Goal: Task Accomplishment & Management: Use online tool/utility

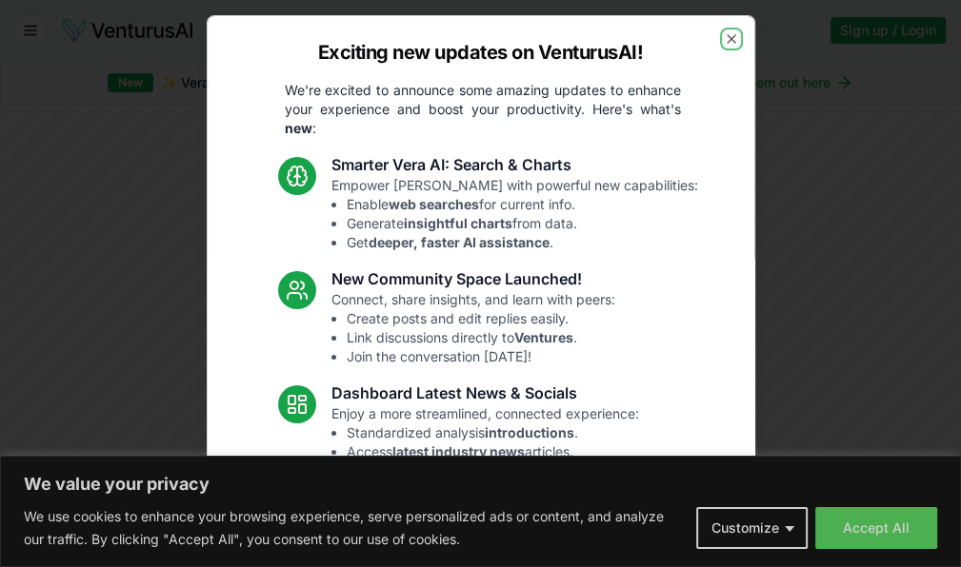
click at [724, 39] on icon "button" at bounding box center [731, 38] width 15 height 15
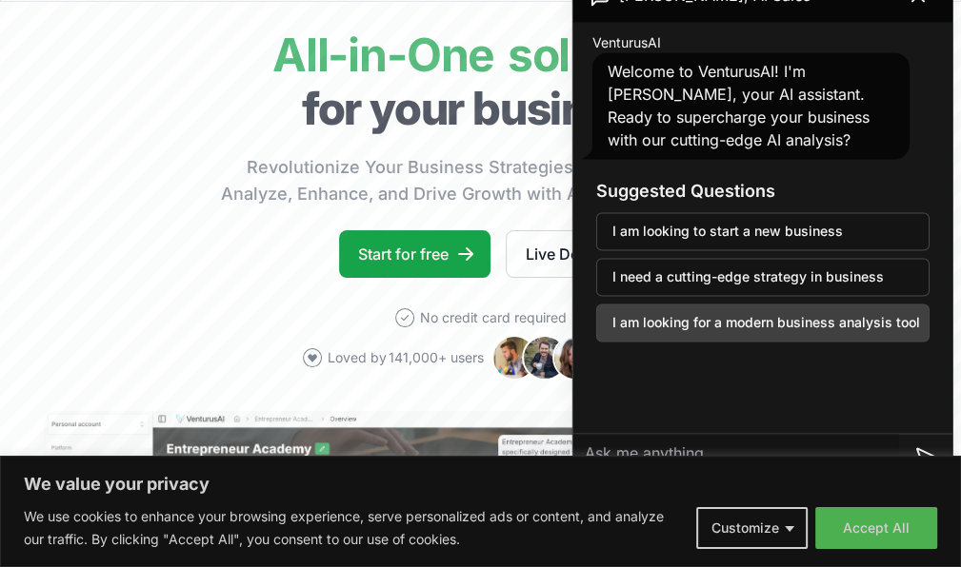
scroll to position [190, 0]
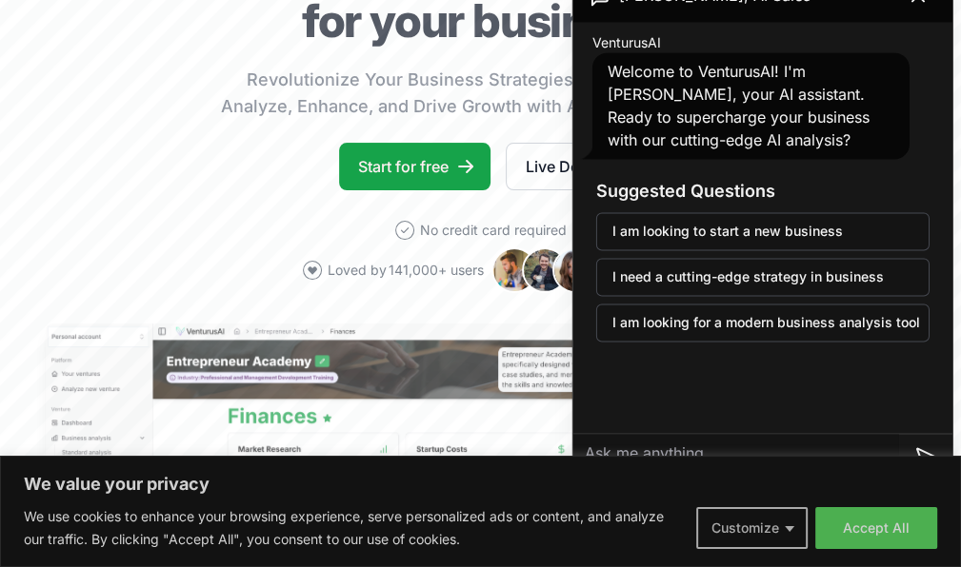
click at [789, 527] on button "Customize" at bounding box center [751, 528] width 111 height 42
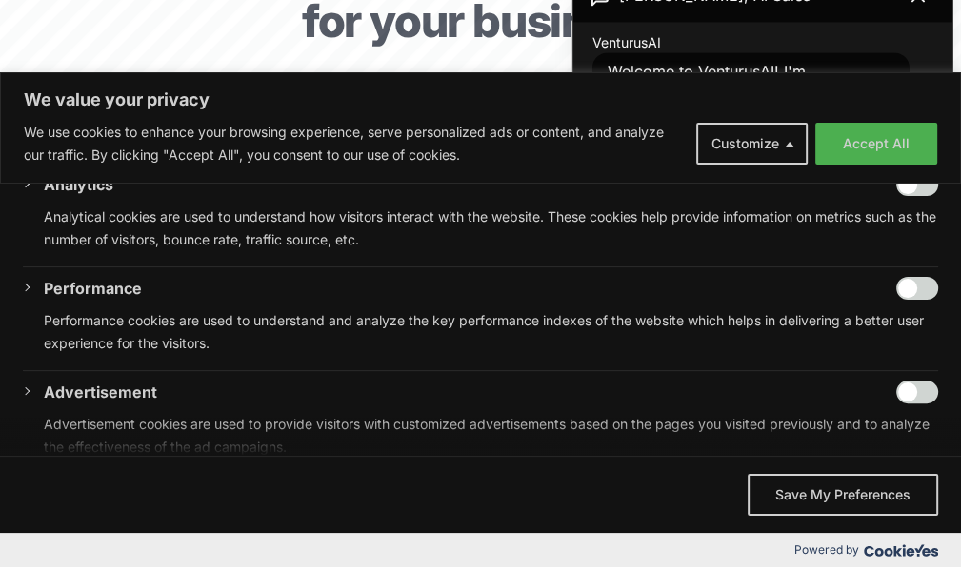
scroll to position [476, 0]
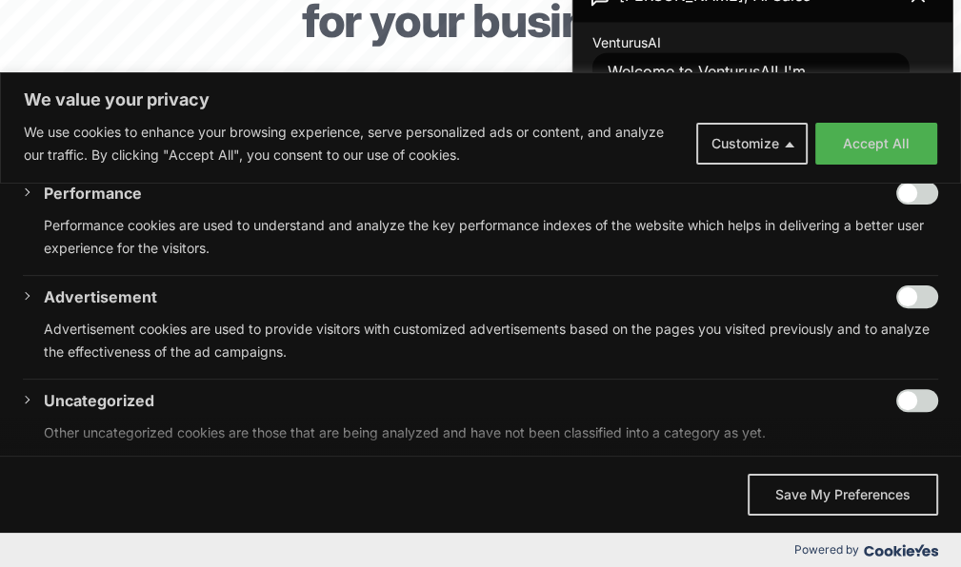
click at [916, 296] on input "Enable Advertisement" at bounding box center [917, 297] width 42 height 23
checkbox input "true"
click at [910, 401] on input "Enable Uncategorized" at bounding box center [917, 400] width 42 height 23
checkbox input "true"
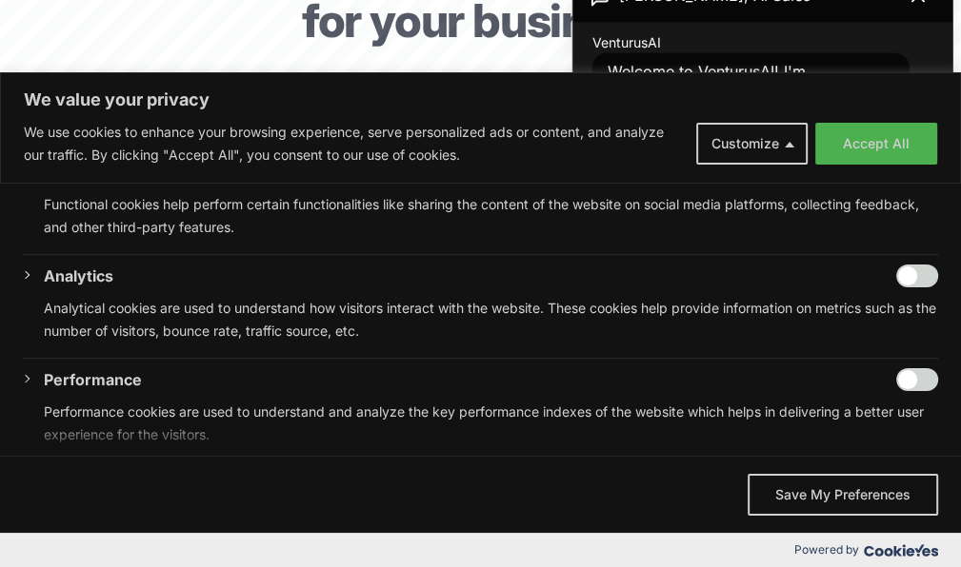
scroll to position [286, 0]
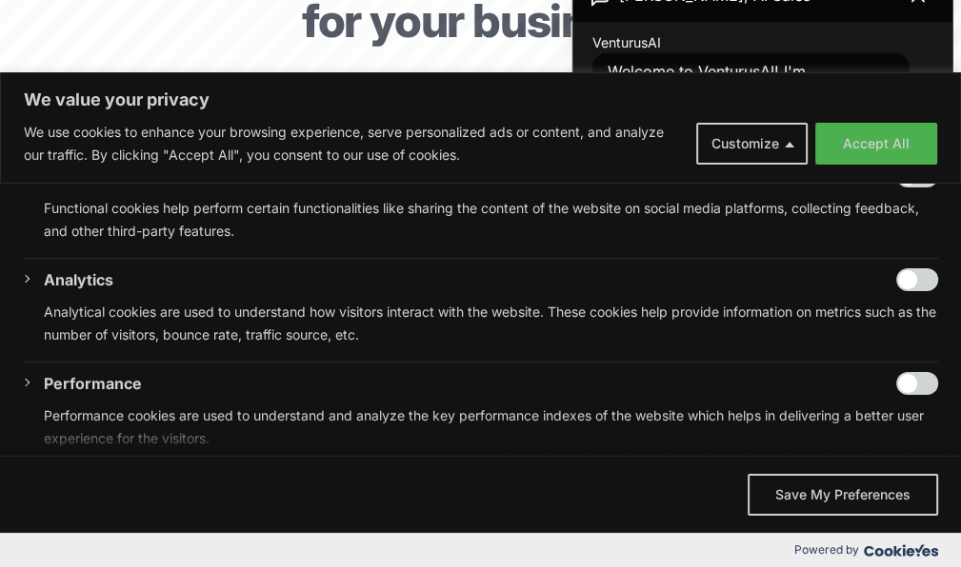
click at [904, 380] on input "Enable Performance" at bounding box center [917, 383] width 42 height 23
checkbox input "true"
click at [910, 276] on input "Enable Analytics" at bounding box center [917, 279] width 42 height 23
checkbox input "true"
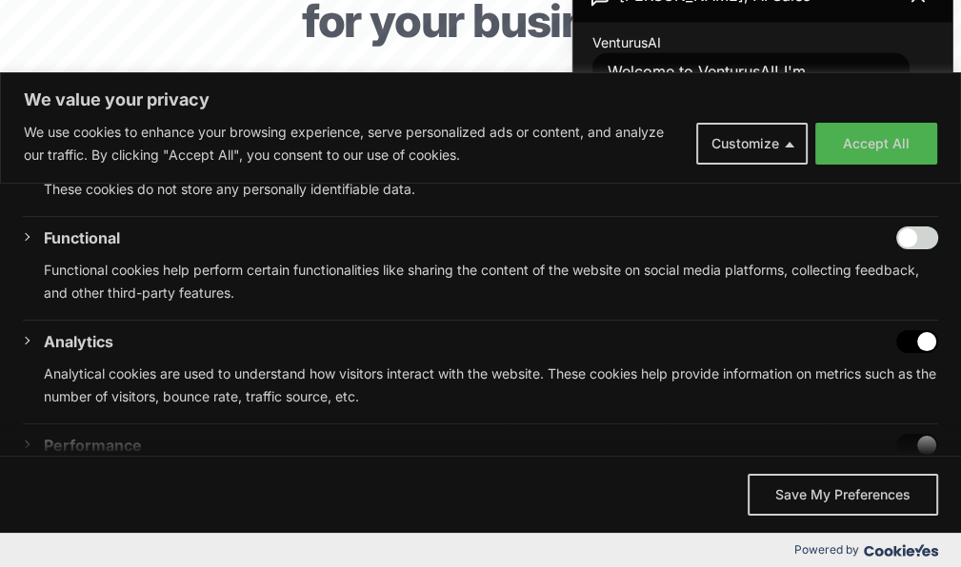
scroll to position [190, 0]
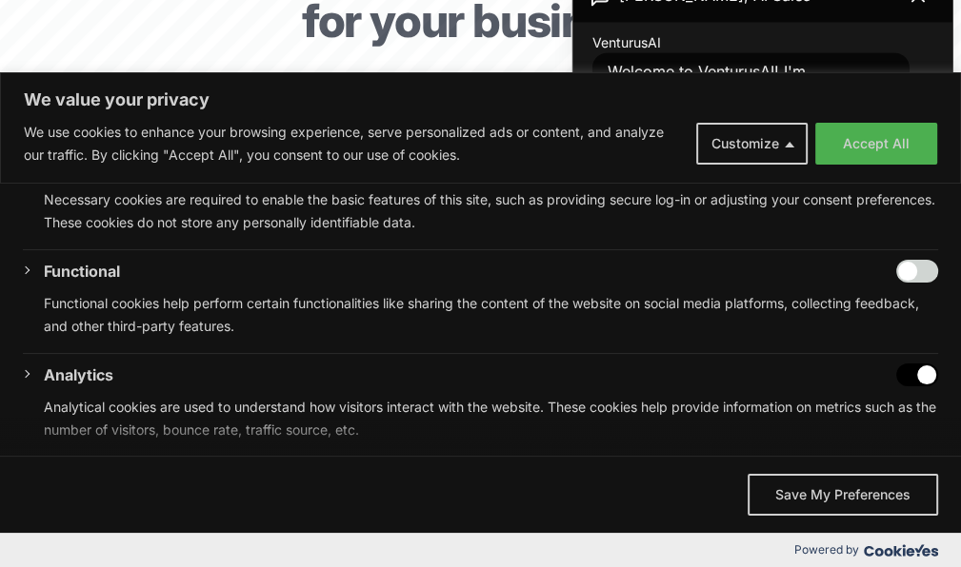
click at [903, 273] on input "Enable Functional" at bounding box center [917, 271] width 42 height 23
click at [908, 273] on input "Disable Functional" at bounding box center [917, 271] width 42 height 23
checkbox input "false"
click at [836, 492] on button "Save My Preferences" at bounding box center [842, 495] width 190 height 42
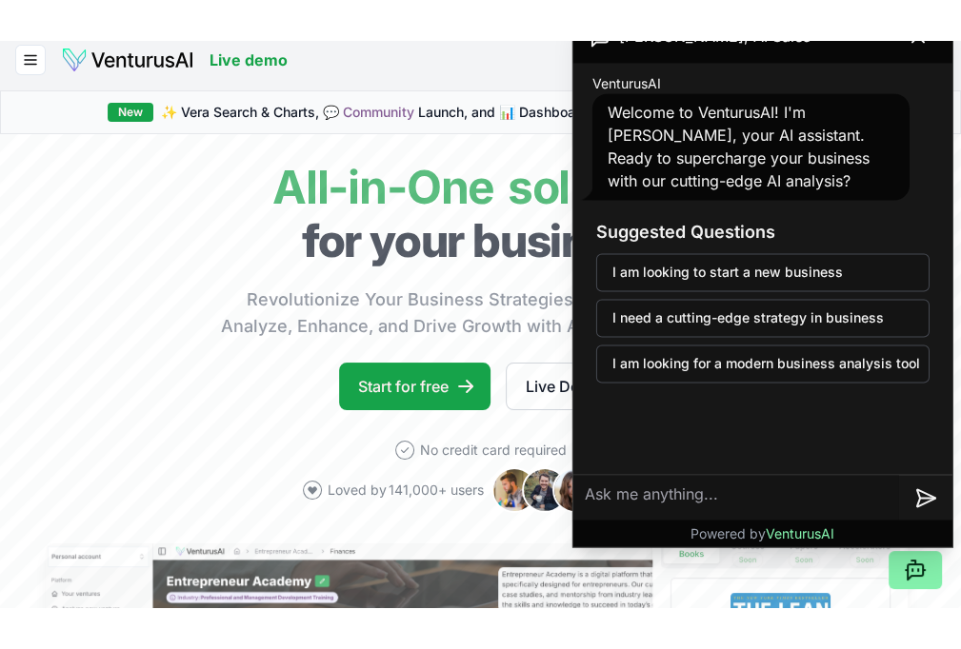
scroll to position [0, 0]
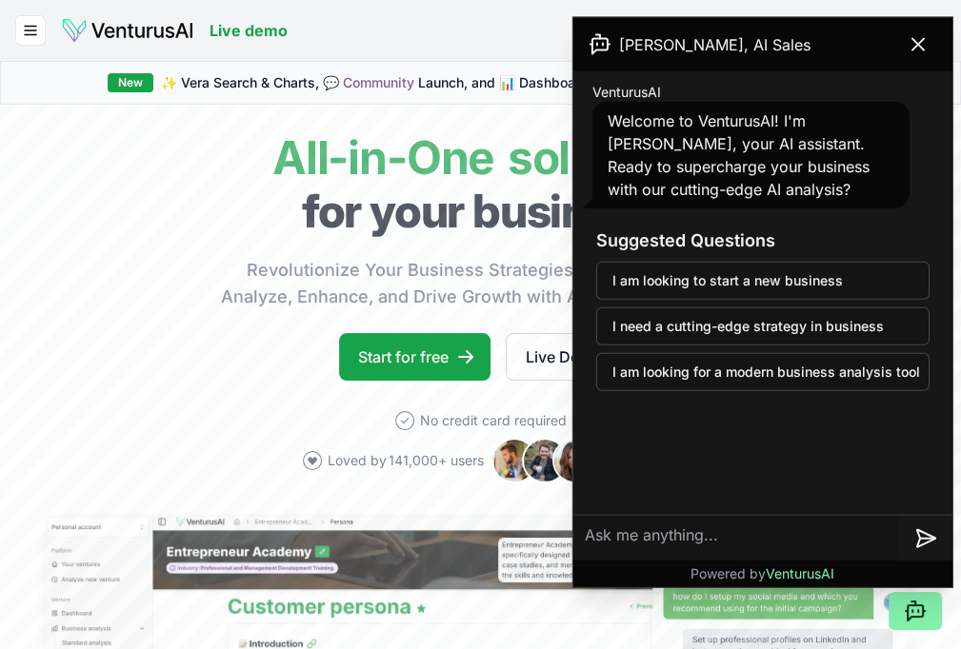
click at [916, 41] on icon at bounding box center [917, 44] width 11 height 11
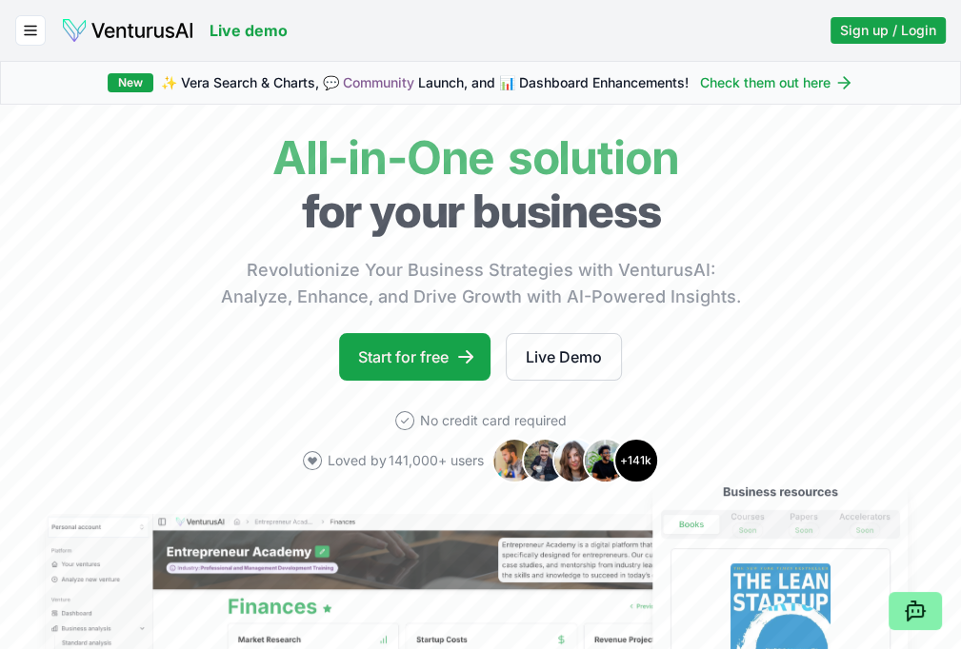
click at [0, 0] on link "Pricing" at bounding box center [0, 0] width 0 height 0
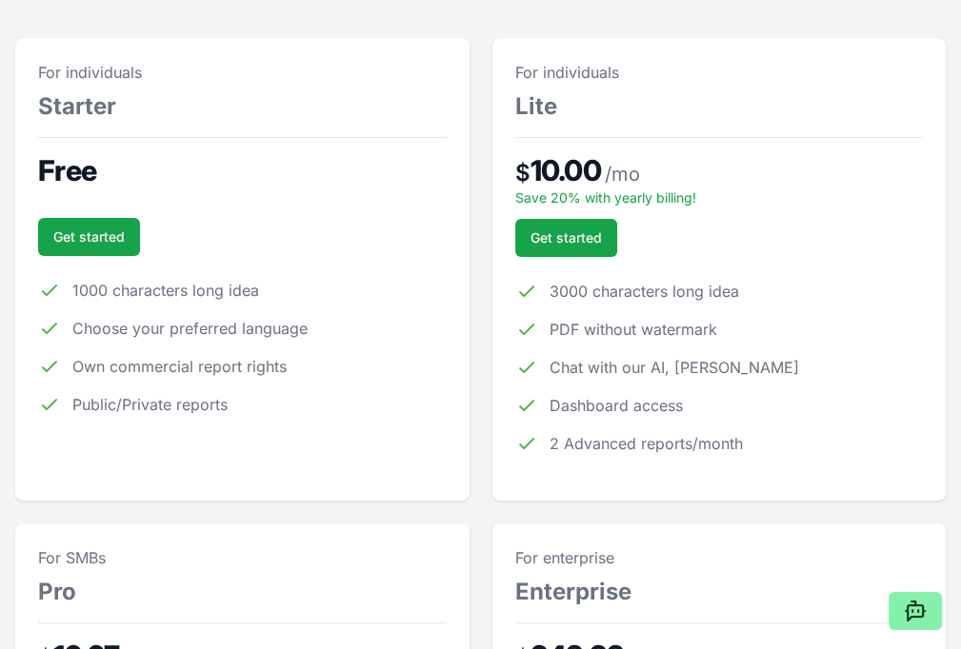
scroll to position [286, 0]
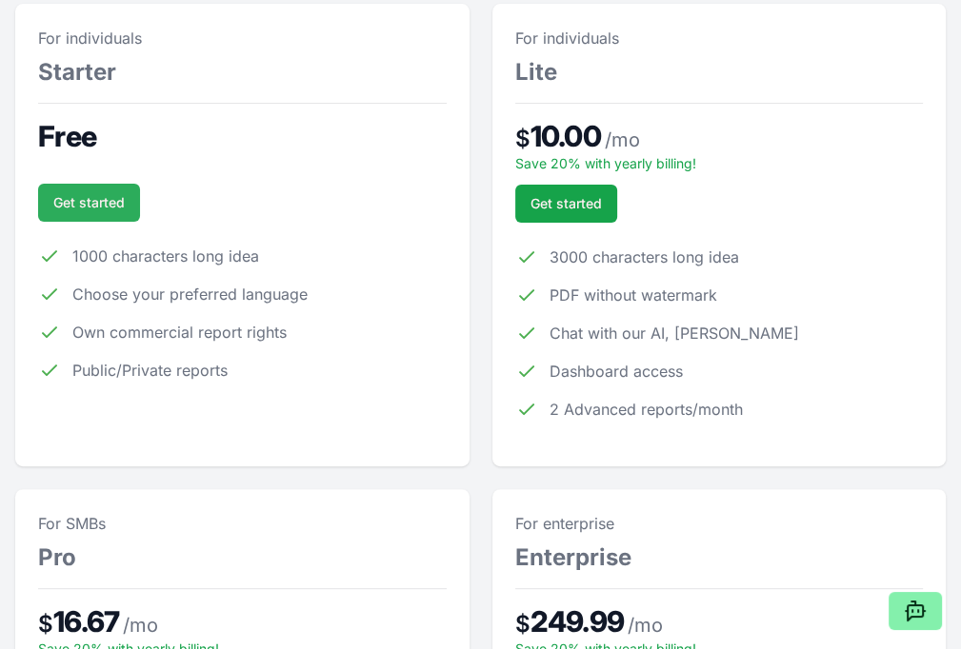
click at [135, 222] on link "Get started" at bounding box center [89, 203] width 102 height 38
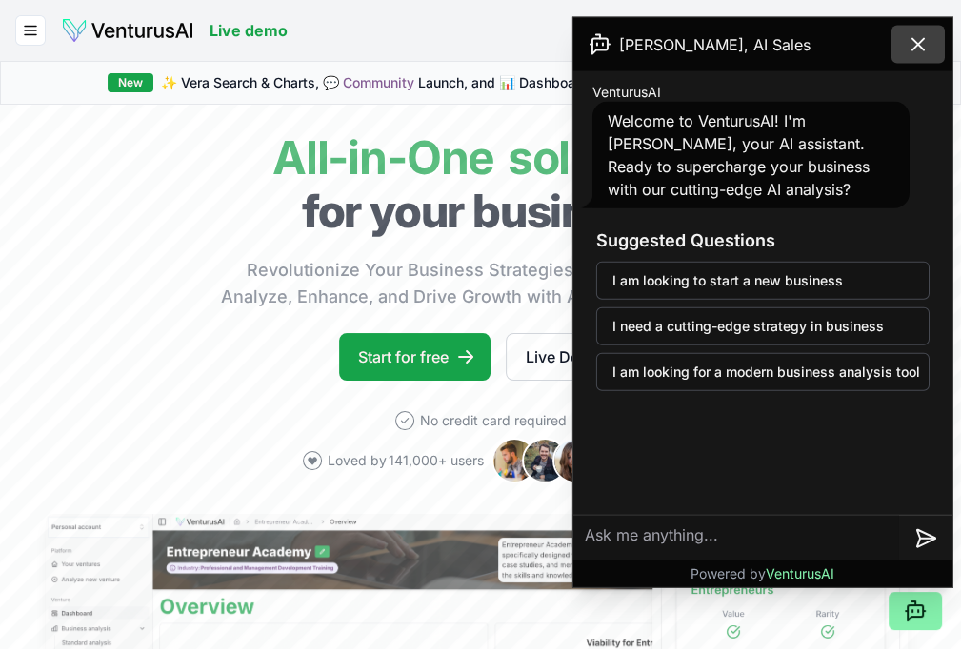
click at [919, 48] on icon at bounding box center [917, 44] width 23 height 23
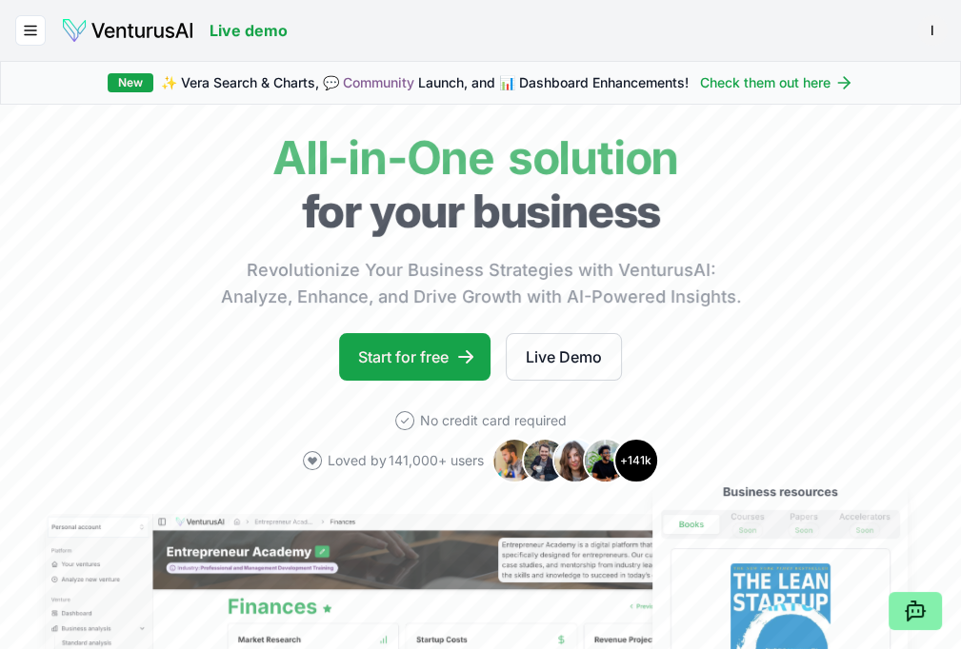
click at [0, 0] on link "Your ventures" at bounding box center [0, 0] width 0 height 0
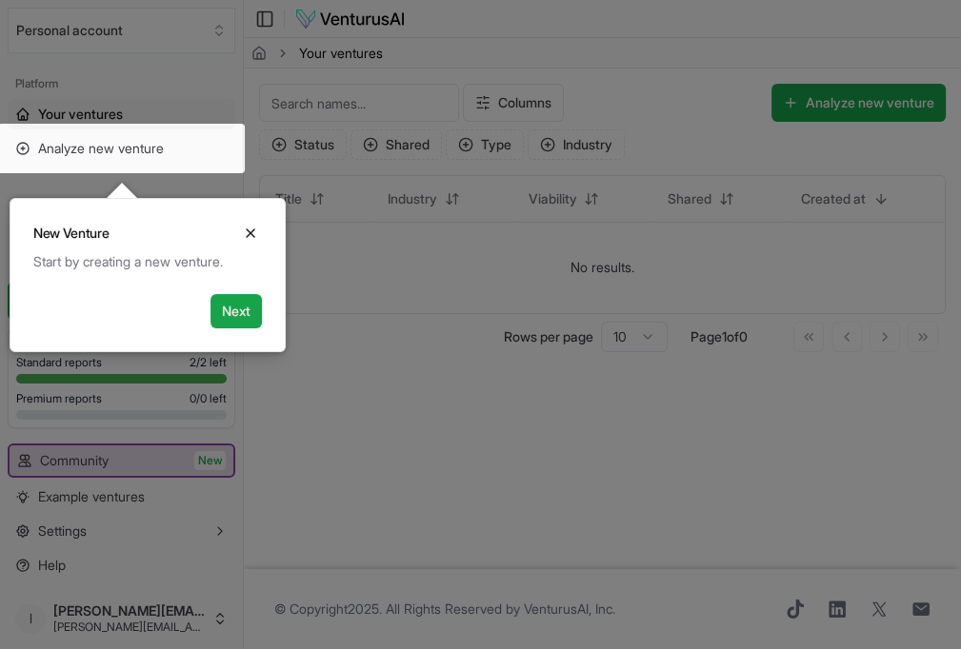
click at [131, 261] on div "Start by creating a new venture." at bounding box center [147, 261] width 228 height 19
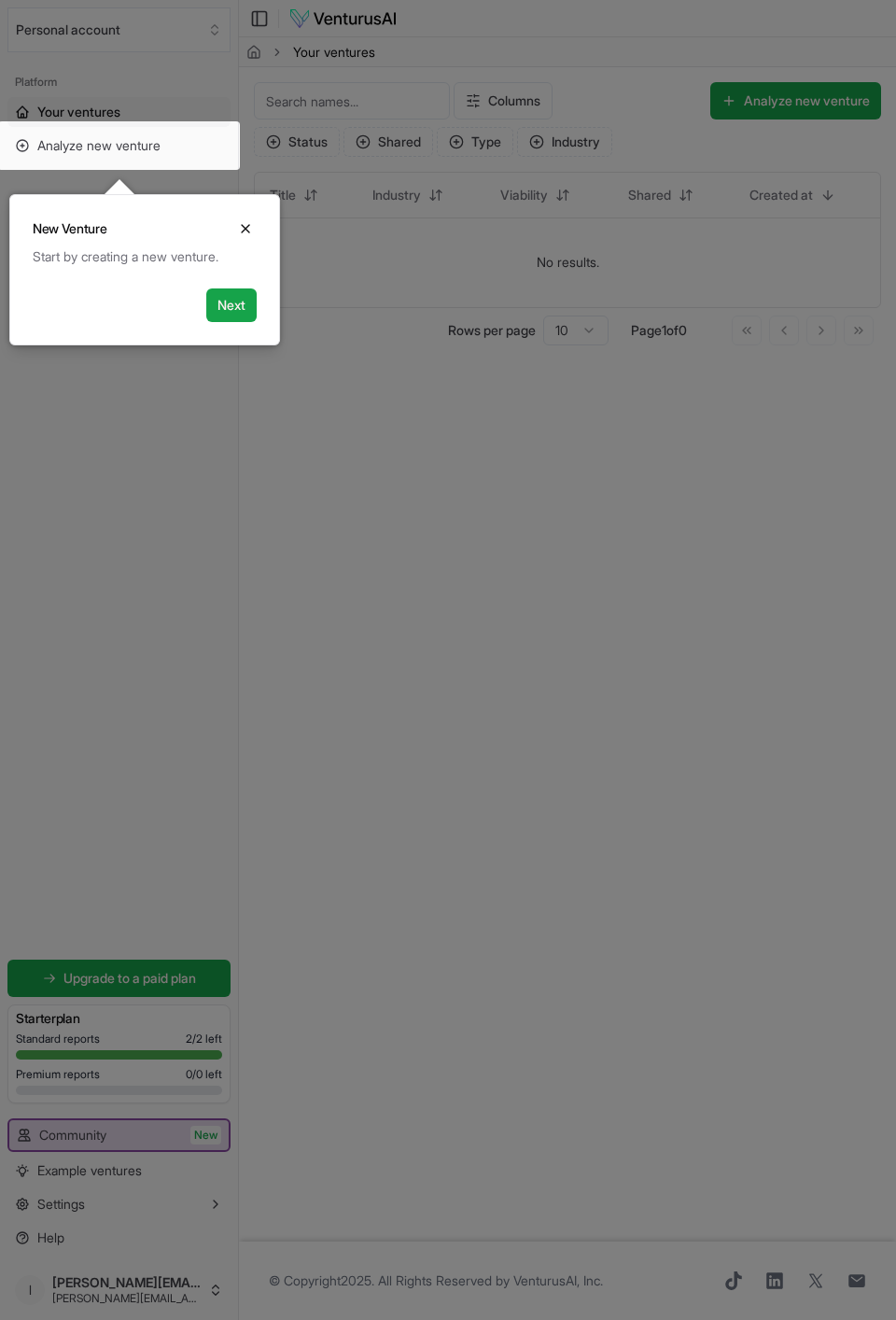
click at [132, 255] on div "Start by creating a new venture." at bounding box center [144, 256] width 224 height 19
click at [233, 305] on button "Next" at bounding box center [230, 305] width 50 height 33
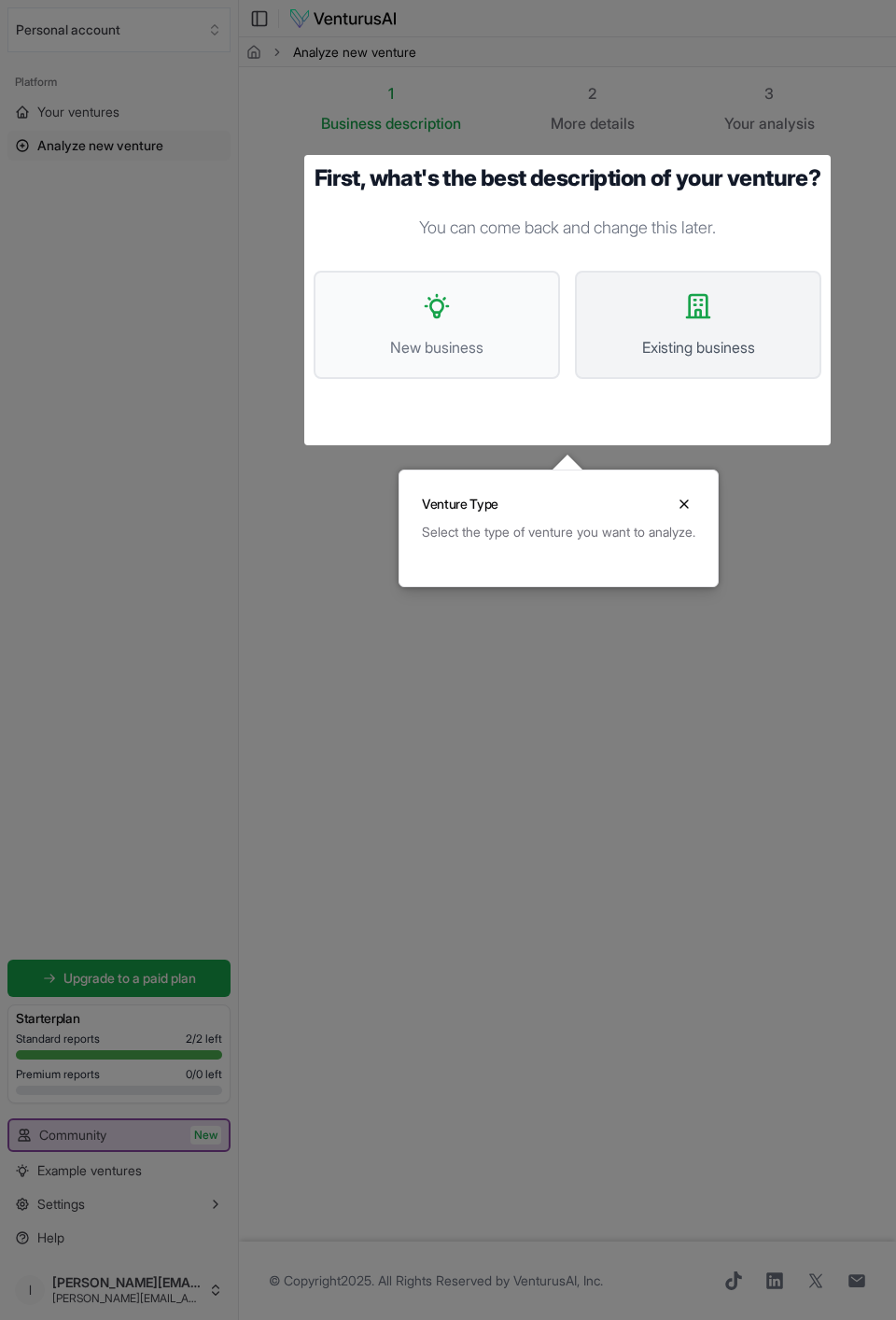
click at [666, 349] on button "Existing business" at bounding box center [697, 325] width 246 height 108
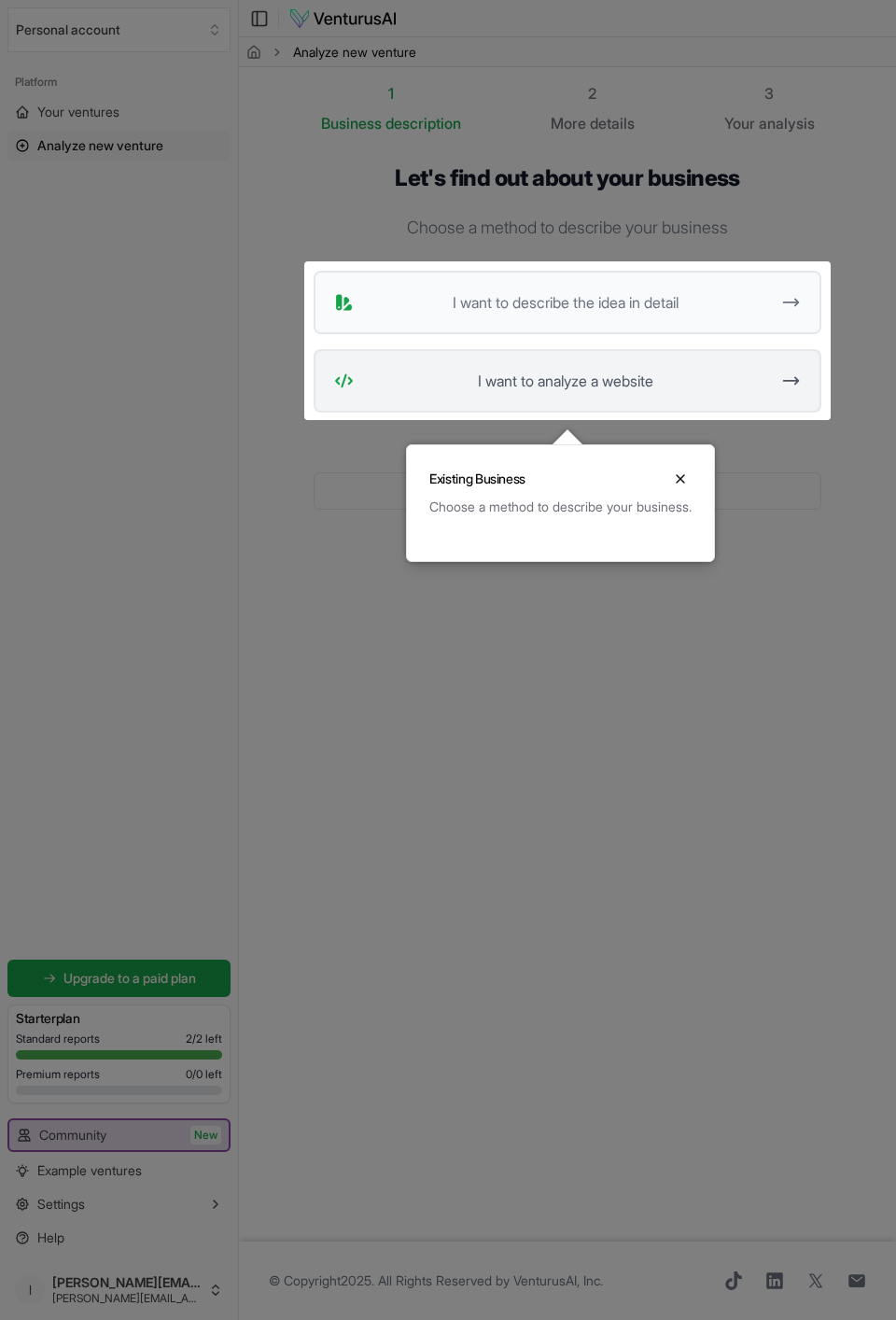
click at [570, 377] on span "I want to analyze a website" at bounding box center [565, 381] width 409 height 23
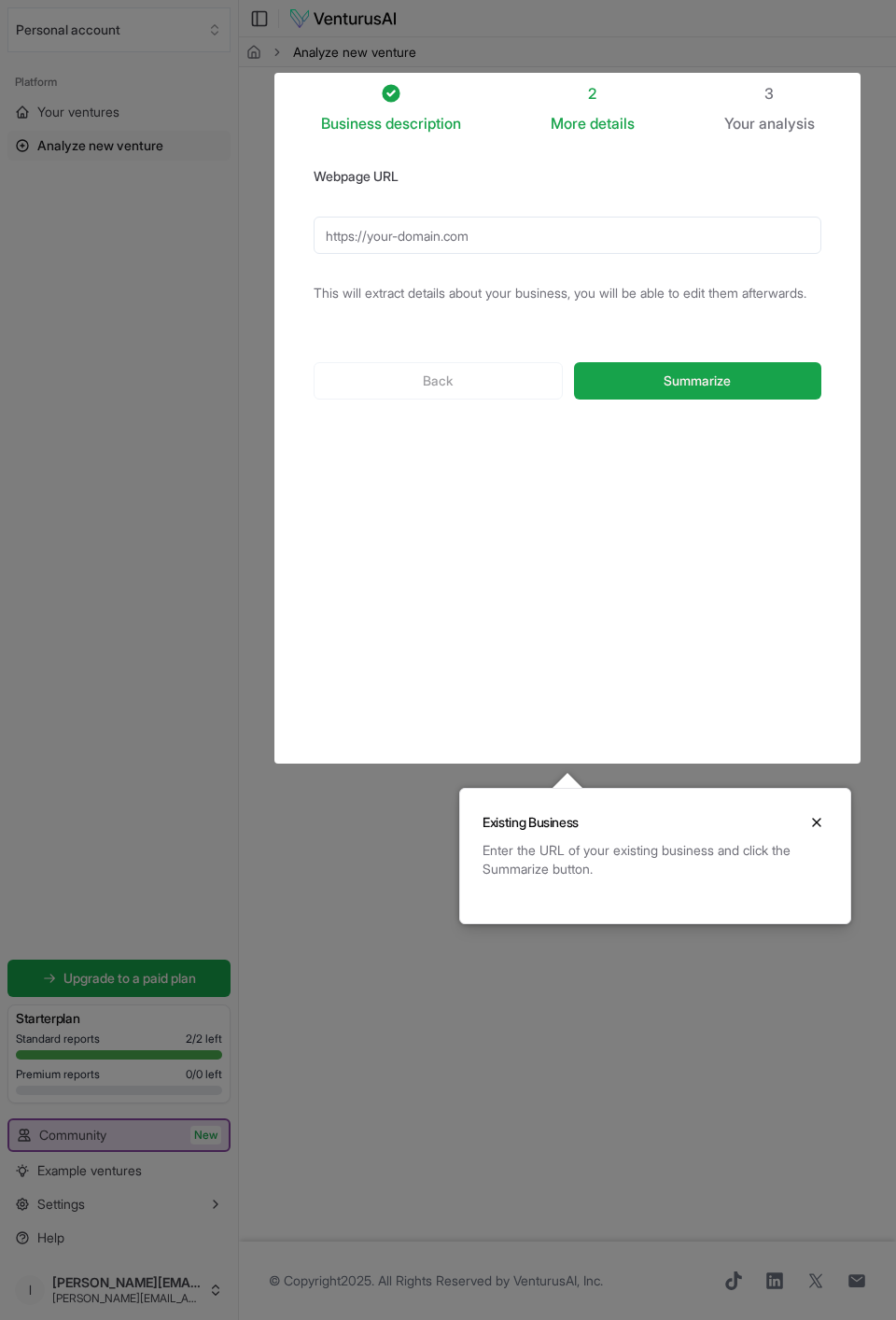
click at [527, 235] on input "Webpage URL" at bounding box center [568, 235] width 508 height 37
click at [674, 390] on span "Summarize" at bounding box center [697, 381] width 68 height 19
click at [324, 235] on input "[DOMAIN_NAME]" at bounding box center [568, 235] width 508 height 37
type input "[URL][DOMAIN_NAME]"
click at [574, 362] on button "Summarize" at bounding box center [698, 381] width 247 height 37
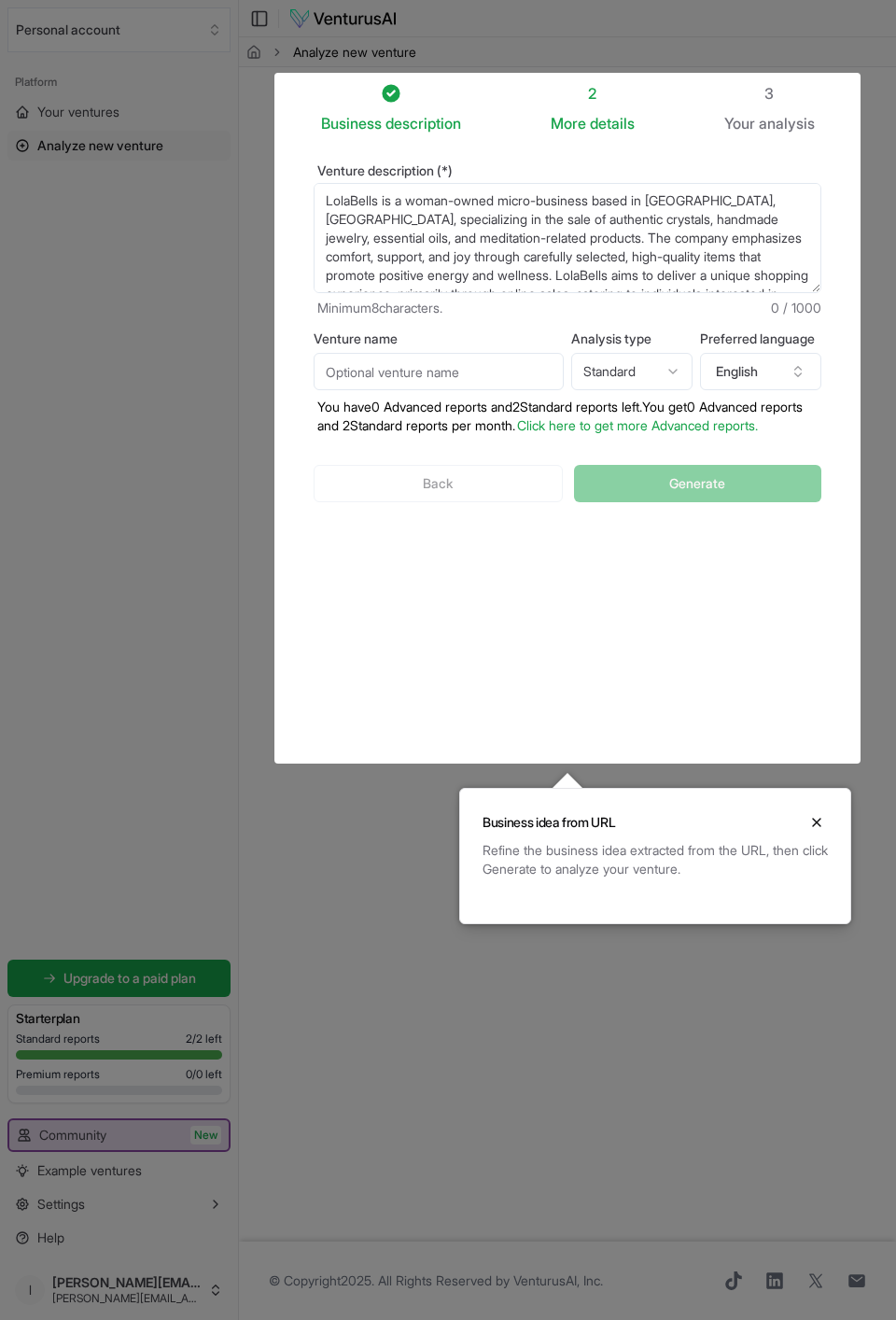
click at [552, 238] on textarea "LolaBells is a woman-owned micro-business based in [GEOGRAPHIC_DATA], [GEOGRAPH…" at bounding box center [568, 238] width 508 height 110
click at [496, 238] on textarea "LolaBells is a woman-owned micro-business based in [GEOGRAPHIC_DATA], [GEOGRAPH…" at bounding box center [568, 238] width 508 height 110
click at [621, 274] on textarea "LolaBells is a woman-owned micro-business based in [GEOGRAPHIC_DATA], [GEOGRAPH…" at bounding box center [568, 238] width 508 height 110
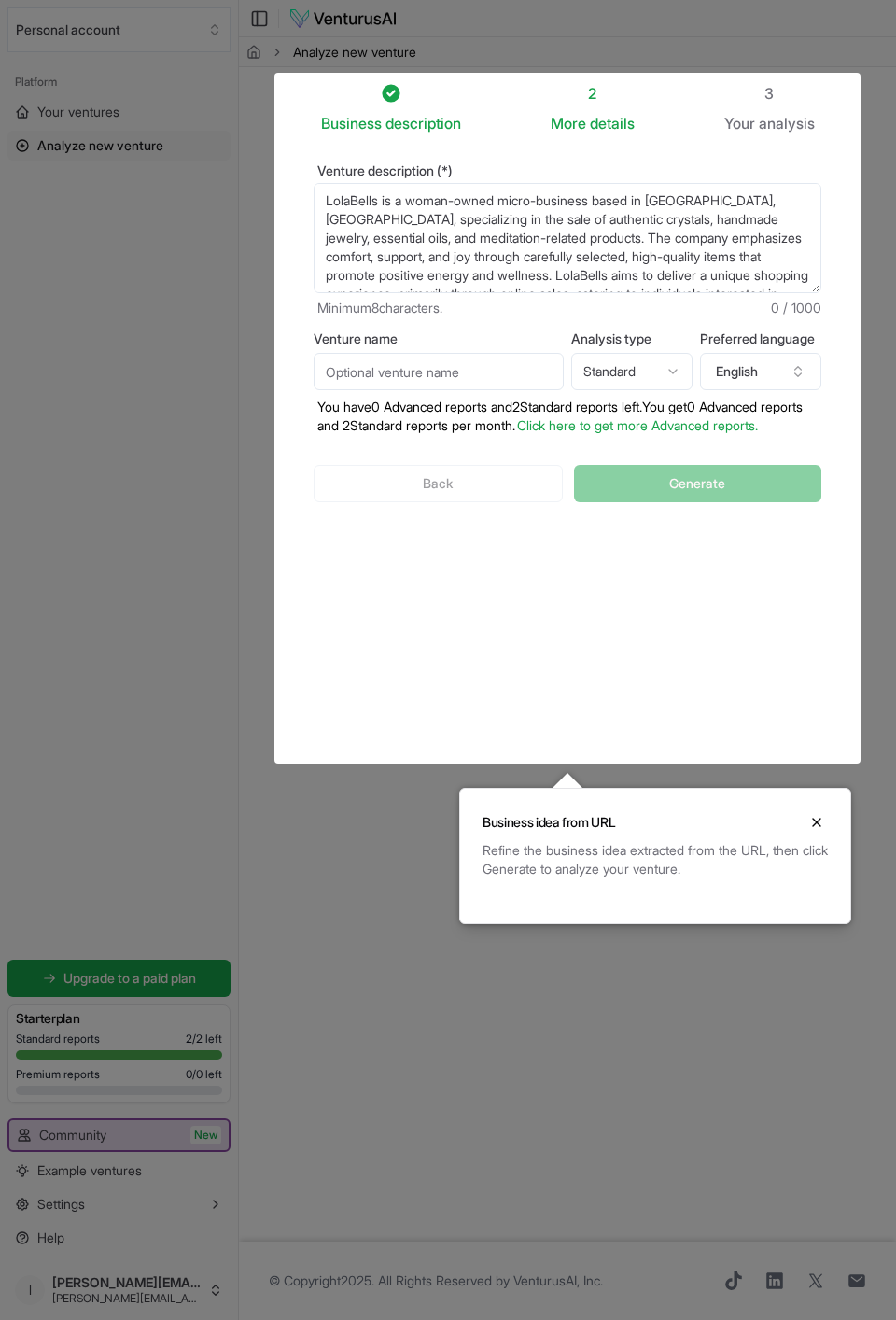
click at [555, 236] on textarea "LolaBells is a woman-owned micro-business based in [GEOGRAPHIC_DATA], [GEOGRAPH…" at bounding box center [568, 238] width 508 height 110
click at [562, 236] on textarea "LolaBells is a woman-owned micro-business based in [GEOGRAPHIC_DATA], [GEOGRAPH…" at bounding box center [568, 238] width 508 height 110
click at [675, 236] on textarea "LolaBells is a woman-owned micro-business based in [GEOGRAPHIC_DATA], [GEOGRAPH…" at bounding box center [568, 238] width 508 height 110
click at [713, 220] on textarea "LolaBells is a woman-owned micro-business based in [GEOGRAPHIC_DATA], [GEOGRAPH…" at bounding box center [568, 238] width 508 height 110
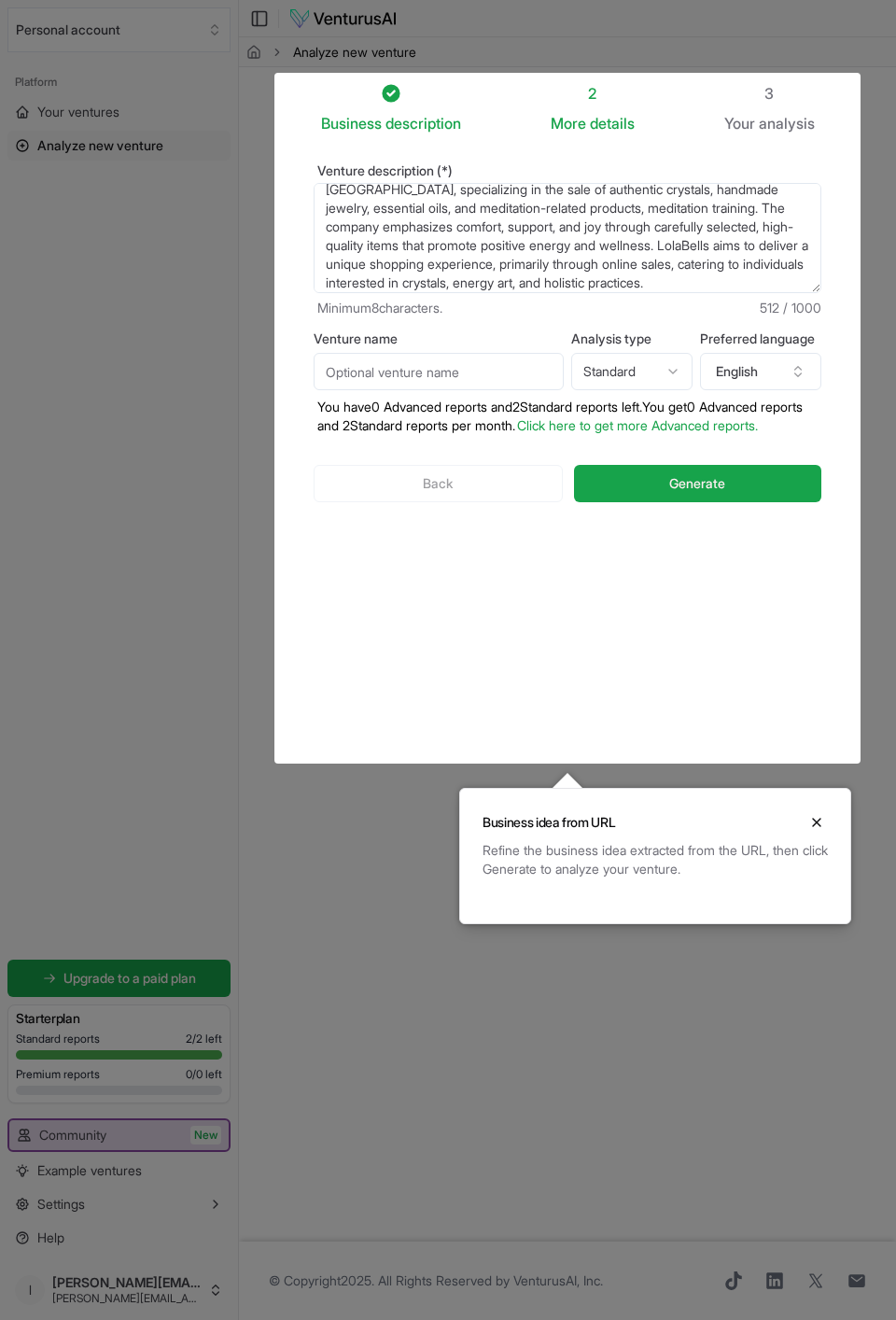
scroll to position [56, 0]
click at [744, 237] on textarea "LolaBells is a woman-owned micro-business based in [GEOGRAPHIC_DATA], [GEOGRAPH…" at bounding box center [568, 238] width 508 height 110
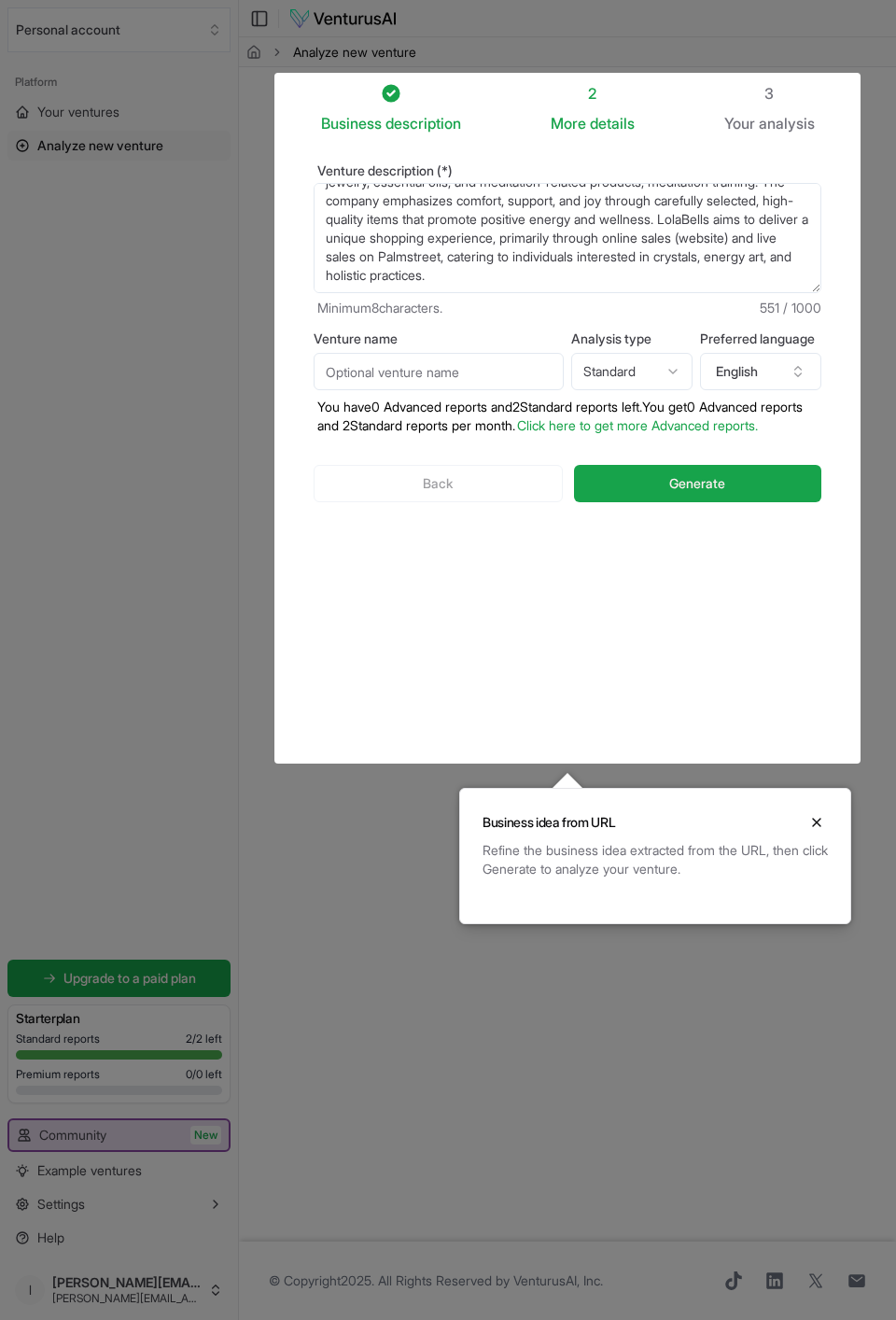
click at [324, 272] on textarea "LolaBells is a woman-owned micro-business based in [GEOGRAPHIC_DATA], [GEOGRAPH…" at bounding box center [568, 238] width 508 height 110
click at [560, 256] on textarea "LolaBells is a woman-owned micro-business based in [GEOGRAPHIC_DATA], [GEOGRAPH…" at bounding box center [568, 238] width 508 height 110
click at [410, 254] on textarea "LolaBells is a woman-owned micro-business based in [GEOGRAPHIC_DATA], [GEOGRAPH…" at bounding box center [568, 238] width 508 height 110
click at [544, 260] on textarea "LolaBells is a woman-owned micro-business based in [GEOGRAPHIC_DATA], [GEOGRAPH…" at bounding box center [568, 238] width 508 height 110
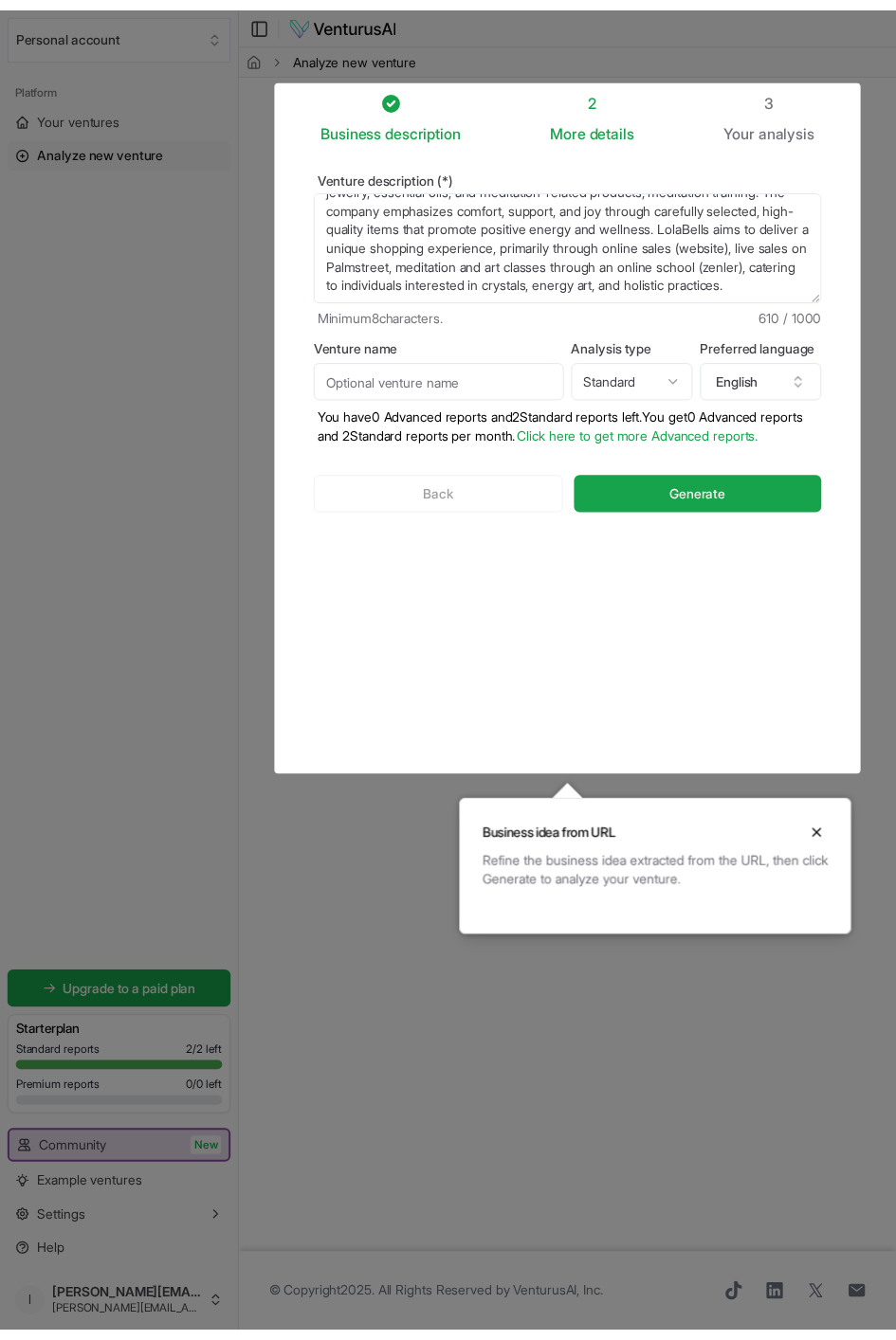
scroll to position [76, 0]
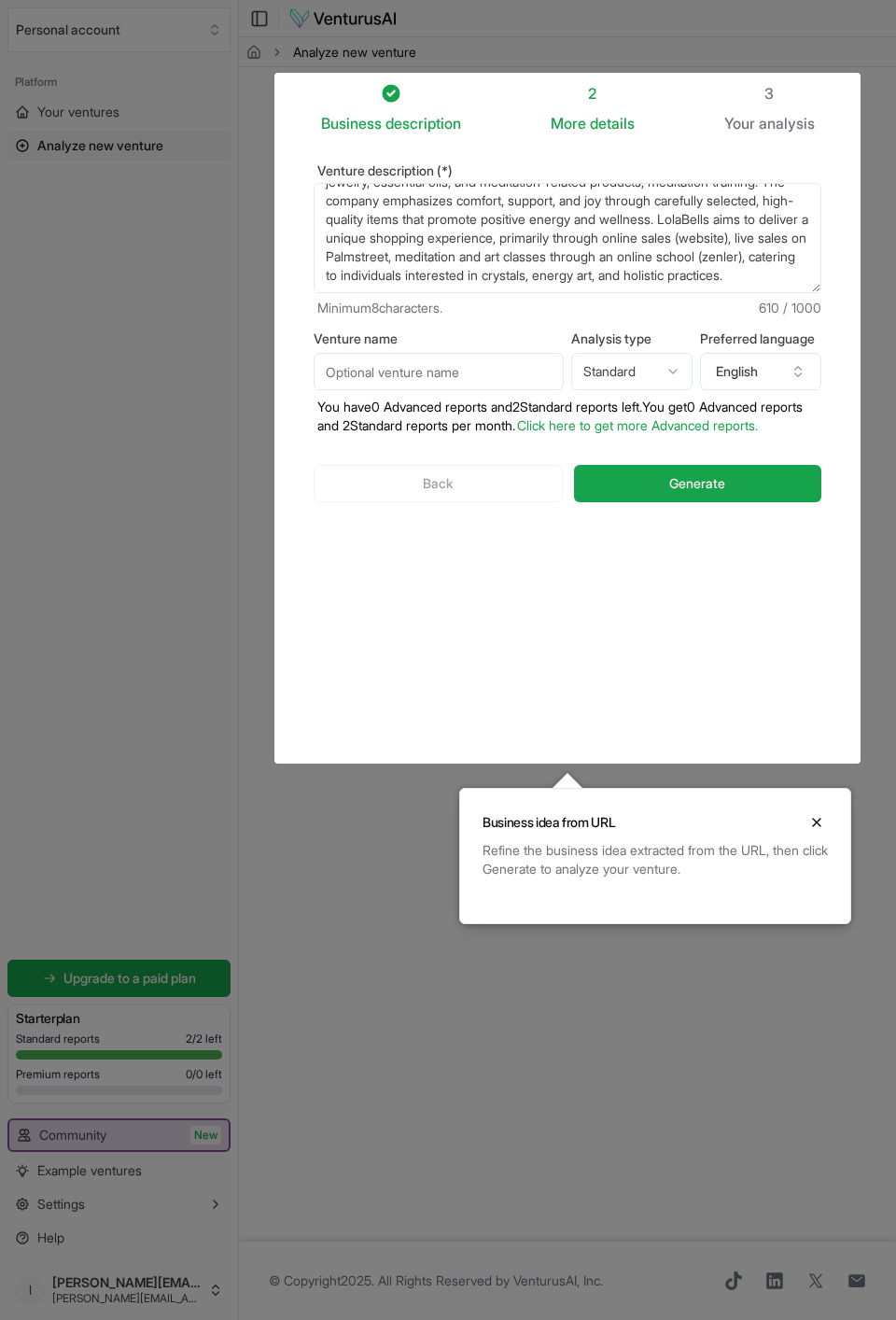
click at [480, 278] on textarea "LolaBells is a woman-owned micro-business based in [GEOGRAPHIC_DATA], [GEOGRAPH…" at bounding box center [568, 238] width 508 height 110
type textarea "LolaBells is a woman-owned micro-business based in [GEOGRAPHIC_DATA], [GEOGRAPH…"
click at [489, 370] on input "Venture name" at bounding box center [438, 372] width 250 height 37
type input "Lolabells"
click at [710, 493] on span "Generate" at bounding box center [697, 483] width 56 height 19
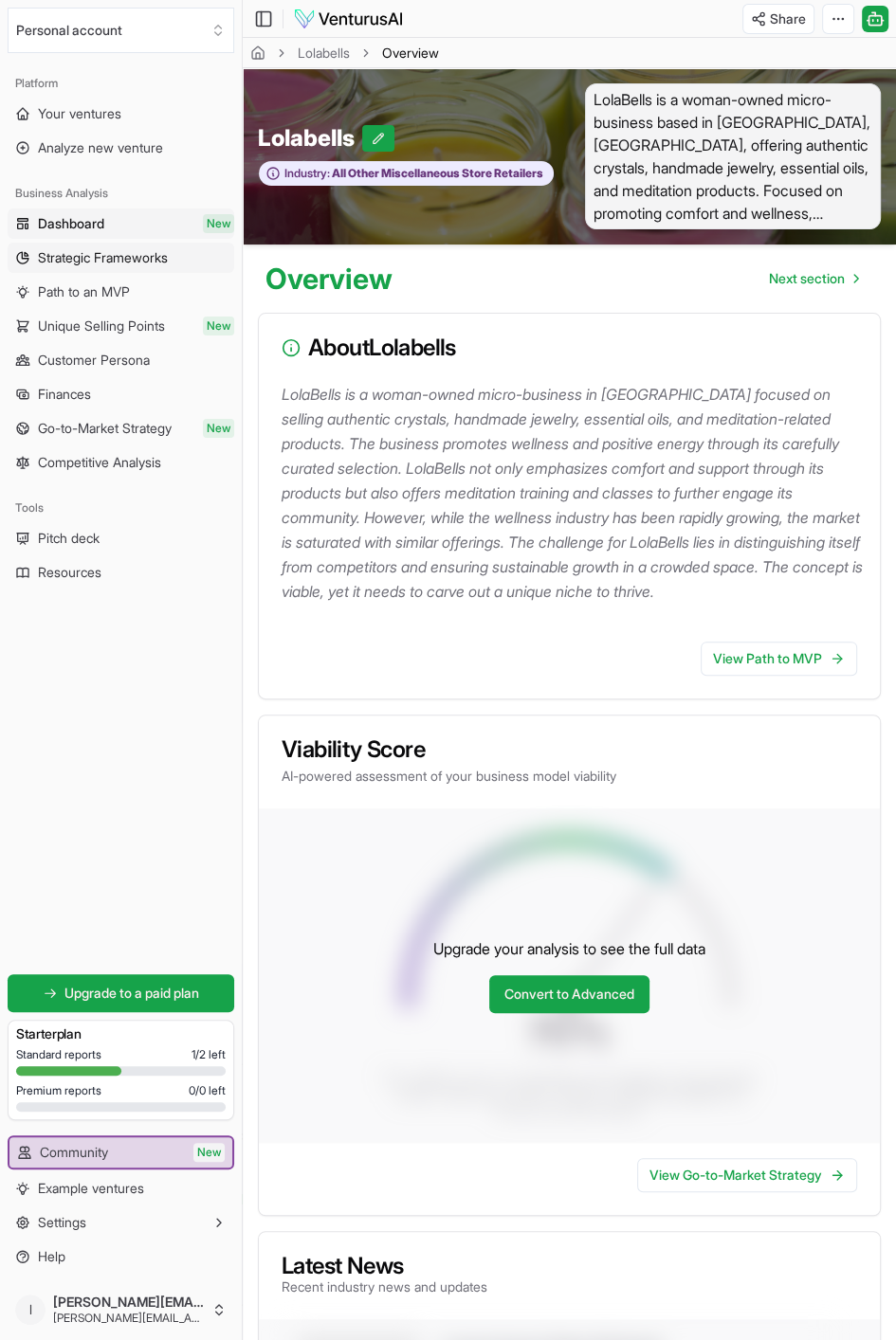
click at [128, 265] on span "Strategic Frameworks" at bounding box center [103, 257] width 129 height 19
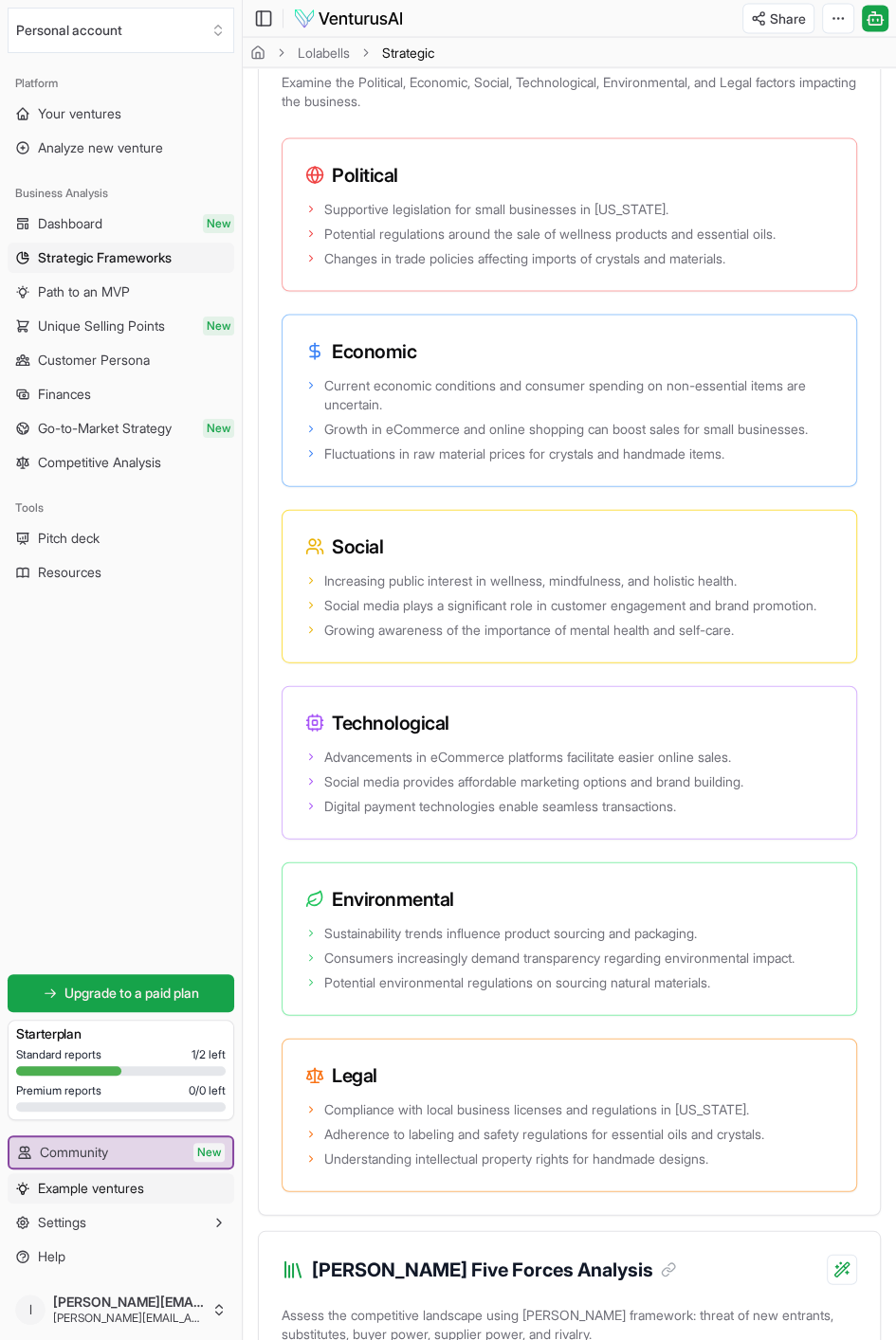
scroll to position [2275, 0]
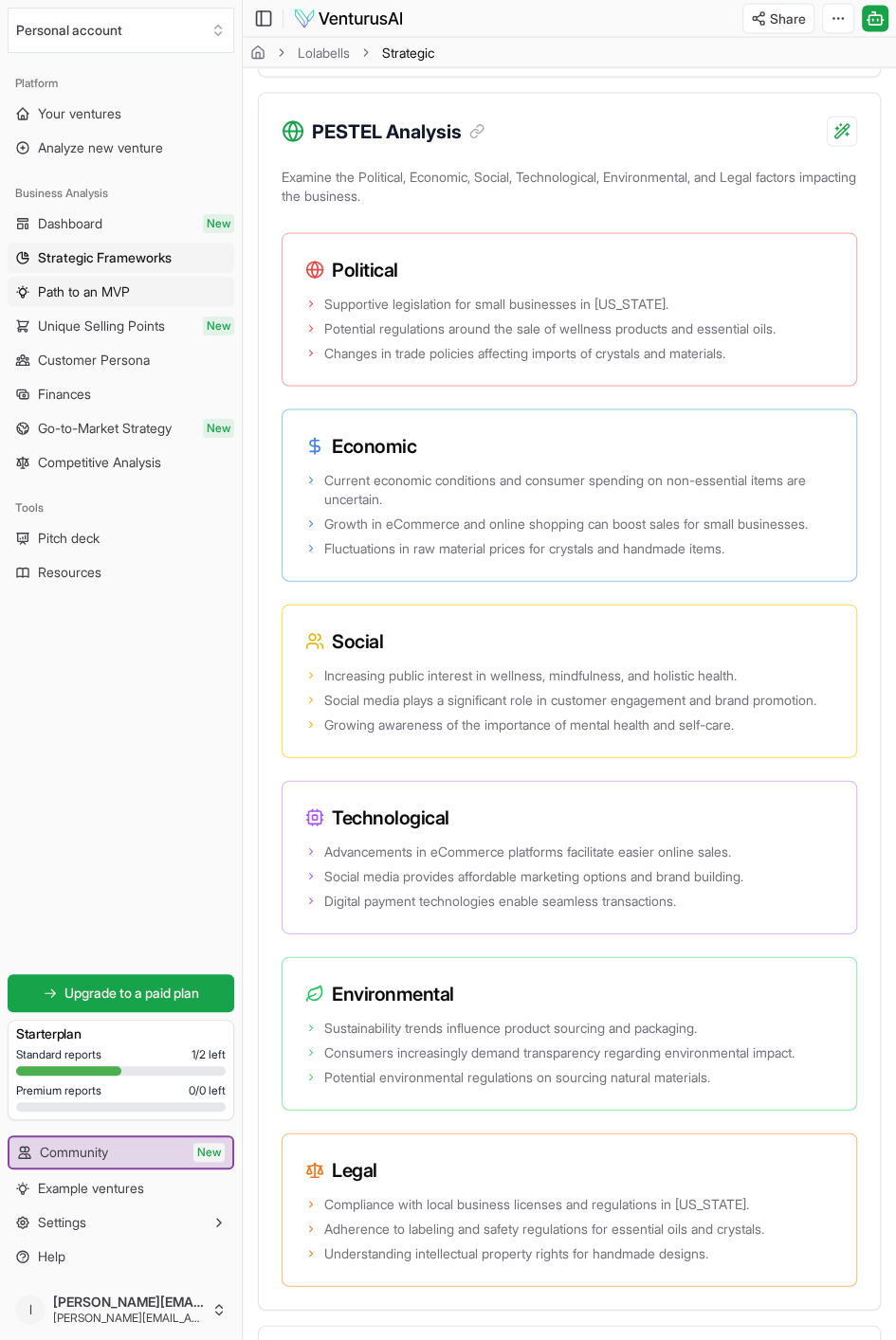
click at [112, 295] on span "Path to an MVP" at bounding box center [84, 292] width 92 height 19
